Goal: Information Seeking & Learning: Learn about a topic

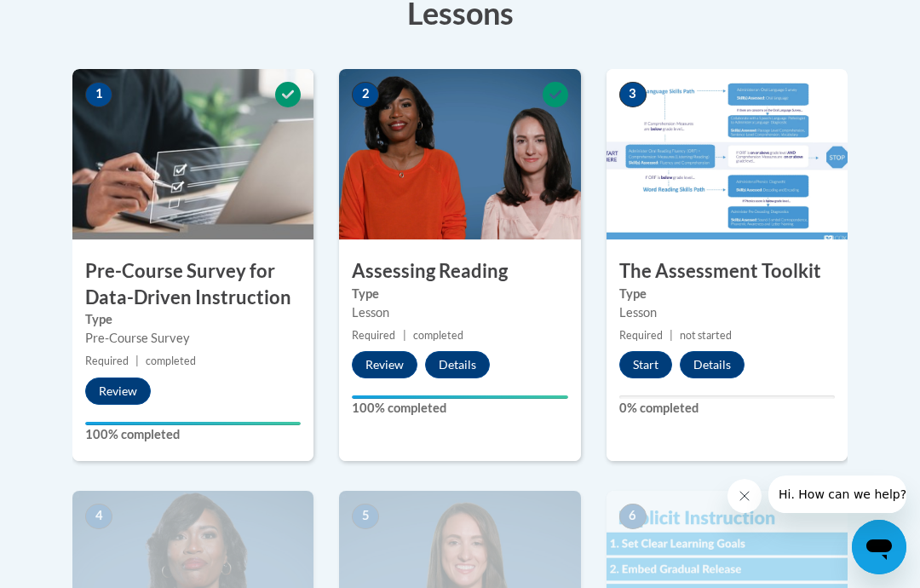
scroll to position [504, 0]
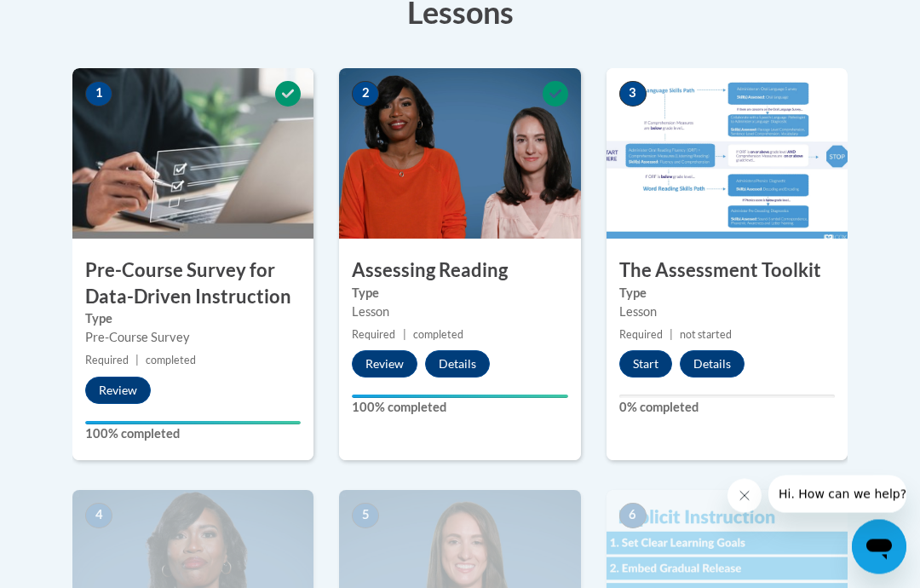
click at [633, 372] on button "Start" at bounding box center [645, 364] width 53 height 27
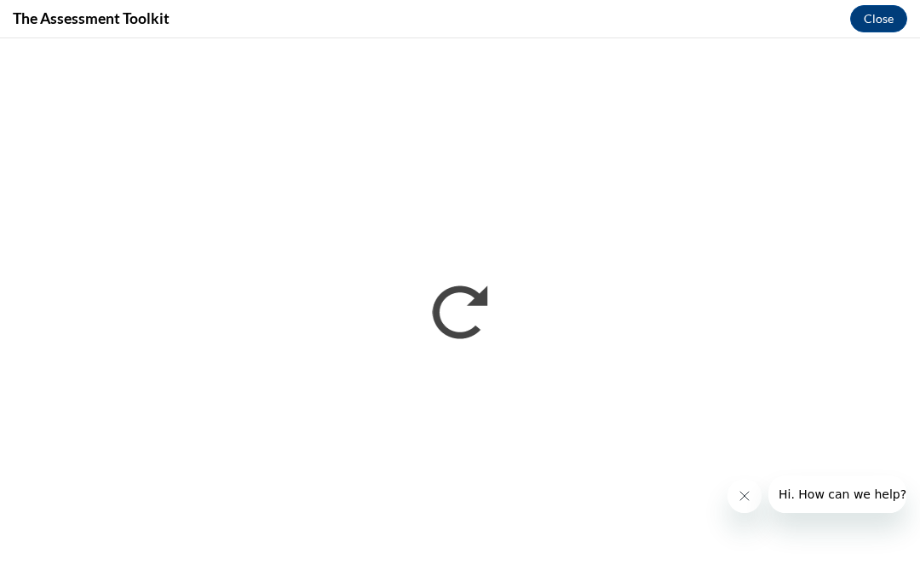
scroll to position [0, 0]
click at [749, 503] on button "Close message from company" at bounding box center [745, 496] width 34 height 34
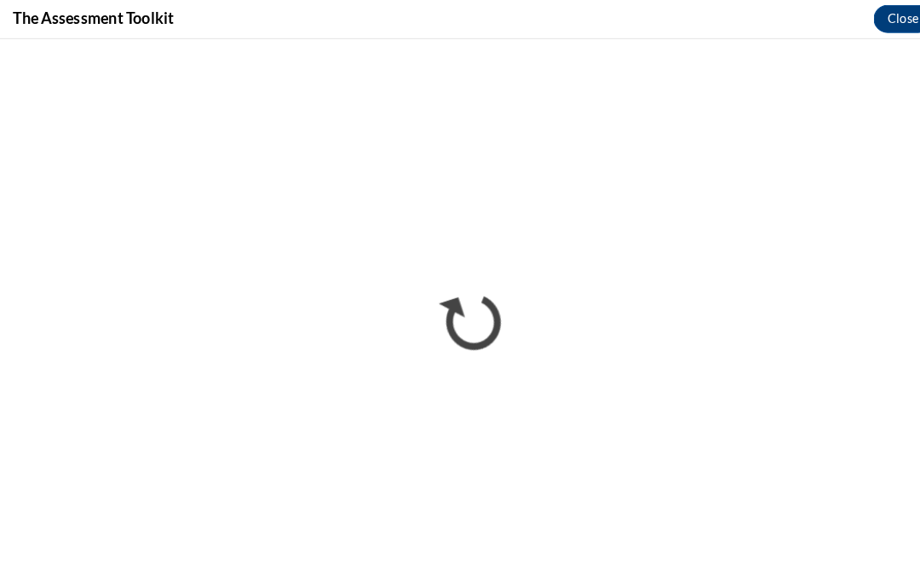
scroll to position [538, 0]
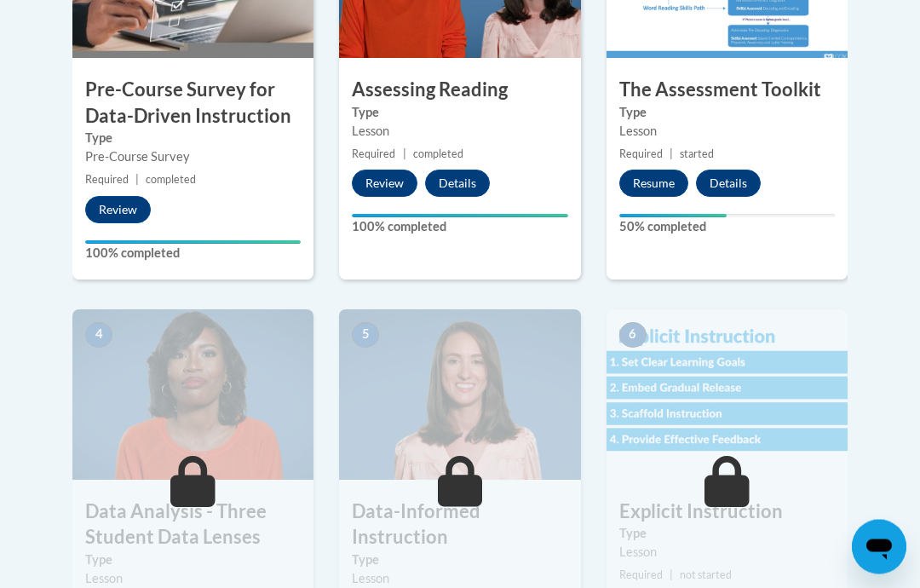
scroll to position [687, 0]
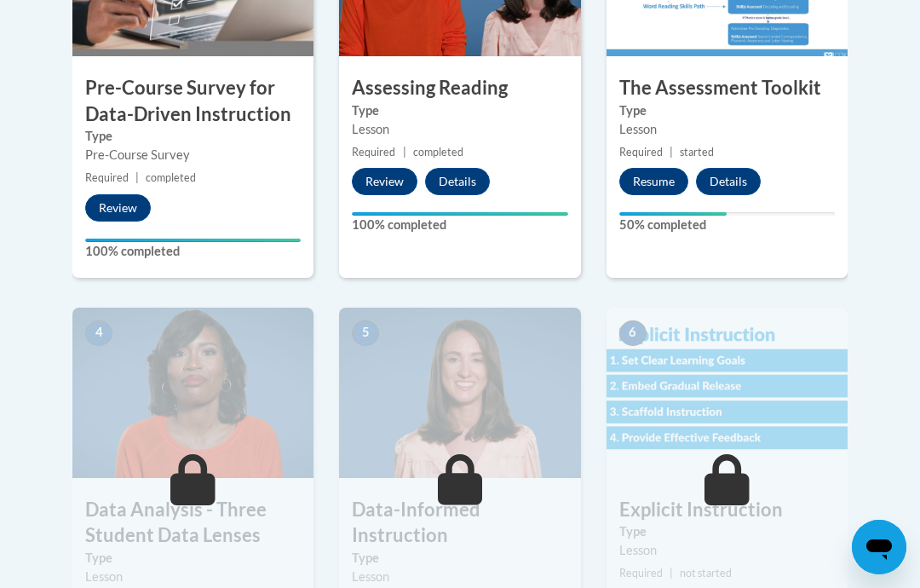
click at [652, 174] on button "Resume" at bounding box center [653, 181] width 69 height 27
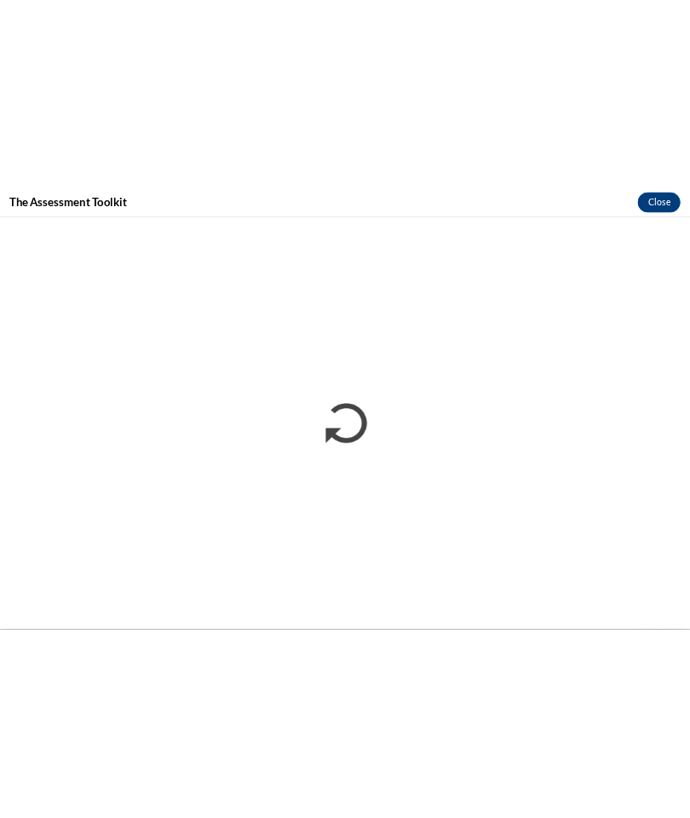
scroll to position [0, 0]
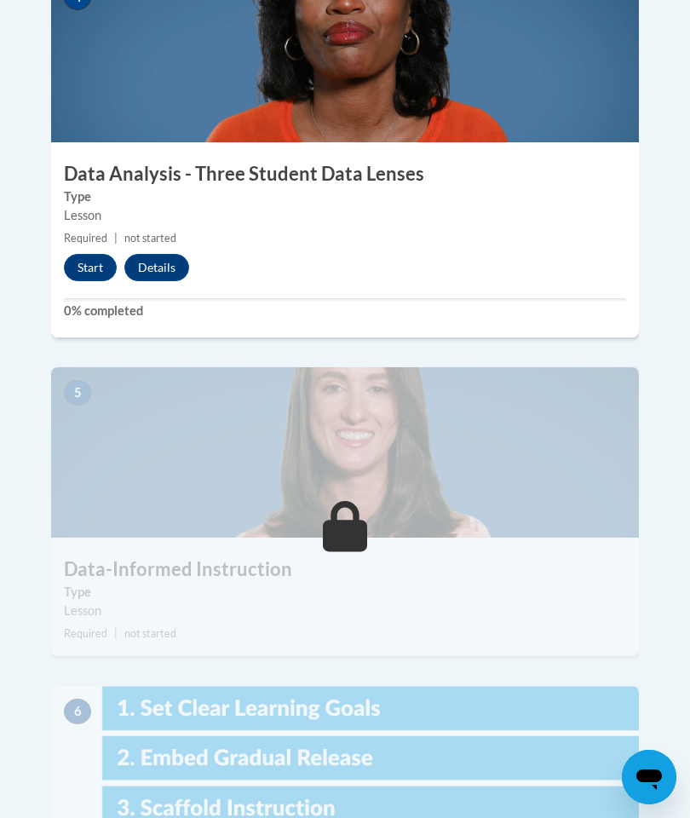
scroll to position [1925, 0]
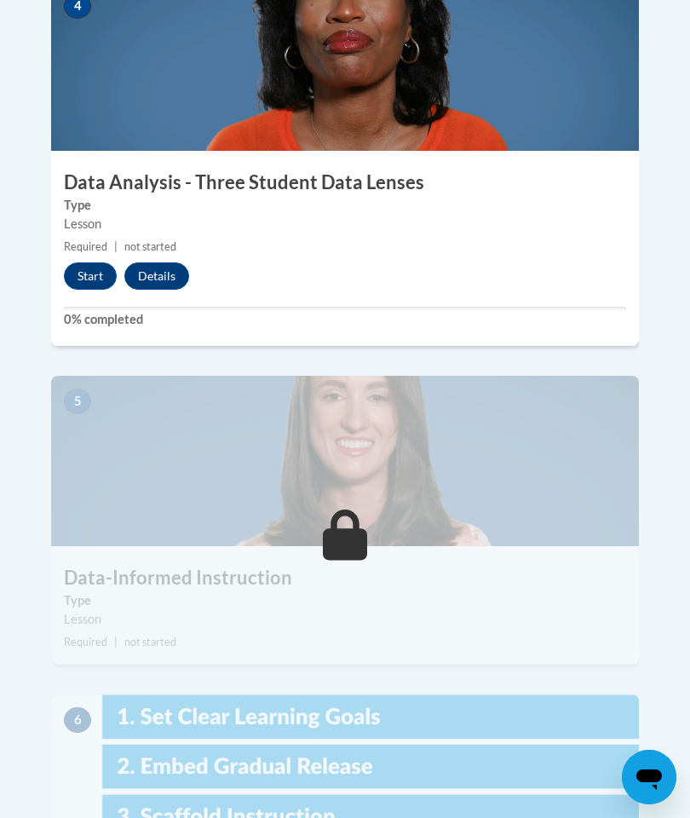
click at [89, 262] on button "Start" at bounding box center [90, 275] width 53 height 27
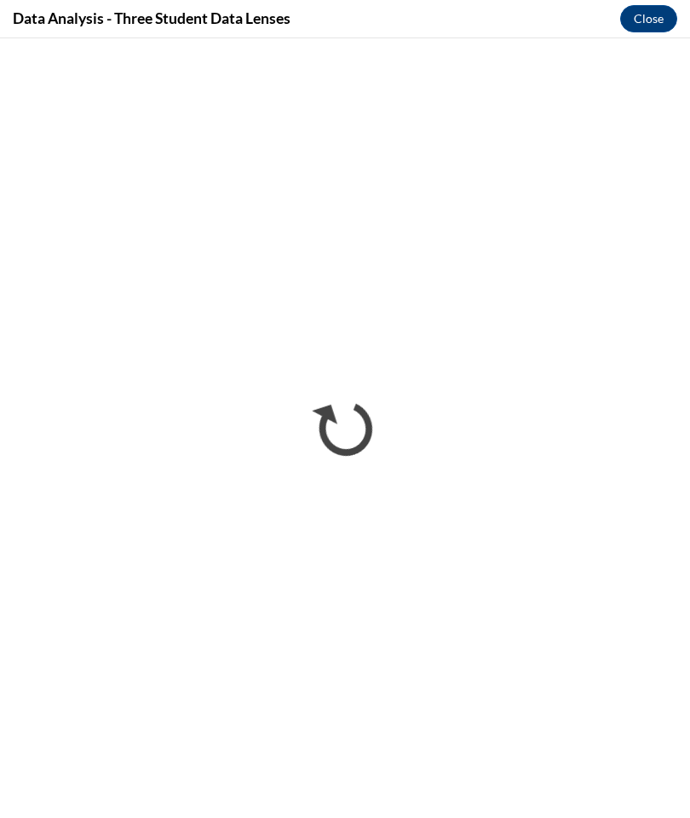
scroll to position [1370, 0]
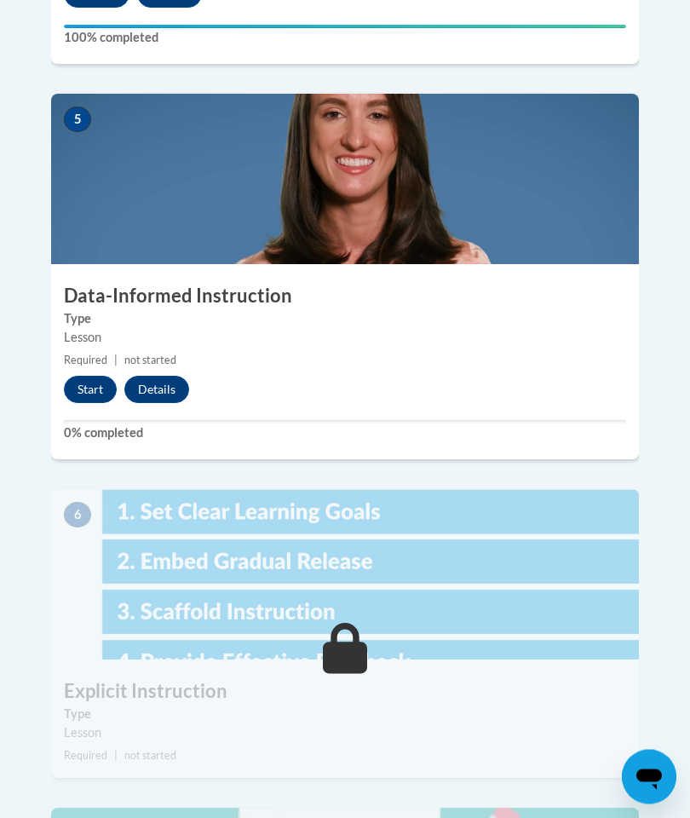
scroll to position [2207, 0]
click at [92, 376] on button "Start" at bounding box center [90, 389] width 53 height 27
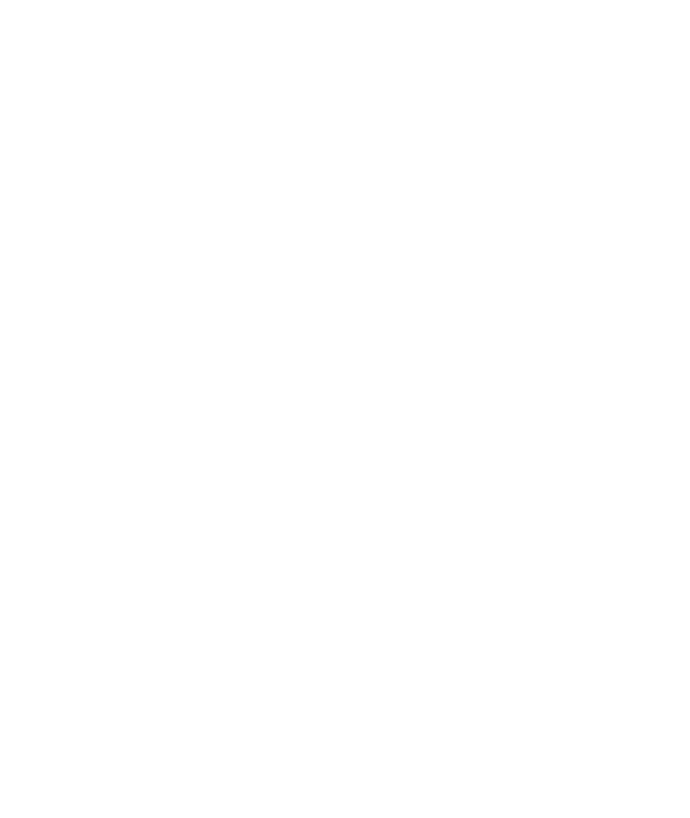
scroll to position [1370, 0]
